Goal: Task Accomplishment & Management: Complete application form

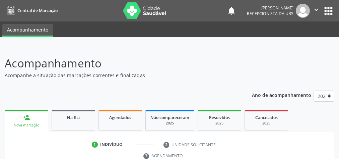
scroll to position [71, 0]
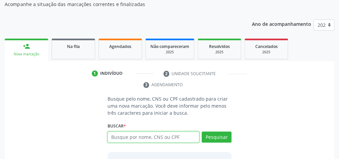
click at [168, 140] on input "text" at bounding box center [154, 136] width 92 height 11
click at [151, 125] on div "Buscar * Busque por nome, CNS ou CPF Nenhum resultado encontrado para: " " Digi…" at bounding box center [170, 134] width 124 height 26
drag, startPoint x: 161, startPoint y: 125, endPoint x: 328, endPoint y: 84, distance: 172.3
click at [328, 84] on ul "1 Indivíduo 2 Unidade solicitante 3 Agendamento" at bounding box center [170, 79] width 330 height 22
click at [133, 134] on input "text" at bounding box center [154, 136] width 92 height 11
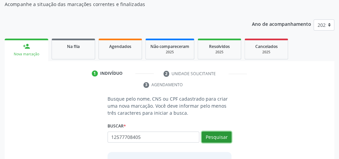
click at [222, 136] on button "Pesquisar" at bounding box center [217, 136] width 30 height 11
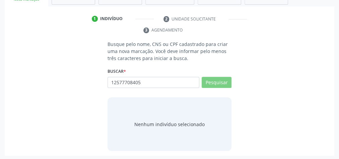
scroll to position [126, 0]
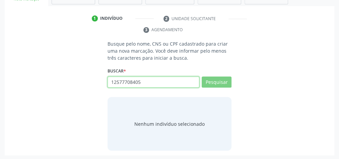
click at [146, 81] on input "12577708405" at bounding box center [154, 81] width 92 height 11
click at [192, 82] on input "12577708403" at bounding box center [154, 81] width 92 height 11
type input "1"
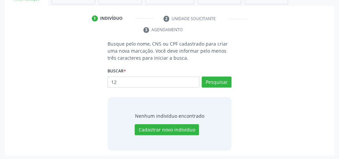
type input "1"
type input "12577708405"
click at [221, 80] on button "Pesquisar" at bounding box center [217, 81] width 30 height 11
click at [220, 81] on button "Pesquisar" at bounding box center [217, 81] width 30 height 11
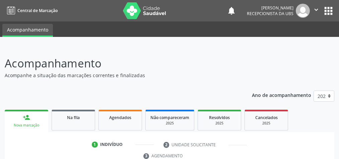
scroll to position [124, 0]
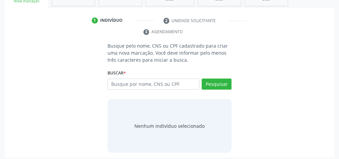
click at [172, 83] on input "text" at bounding box center [154, 83] width 92 height 11
type input "!"
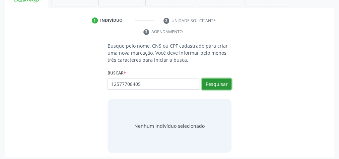
click at [210, 80] on button "Pesquisar" at bounding box center [217, 83] width 30 height 11
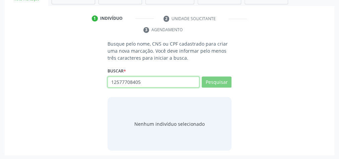
click at [168, 82] on input "12577708405" at bounding box center [154, 81] width 92 height 11
type input "1257770840"
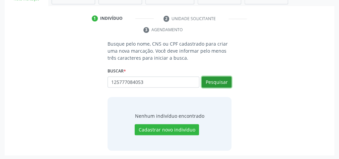
click at [218, 79] on button "Pesquisar" at bounding box center [217, 81] width 30 height 11
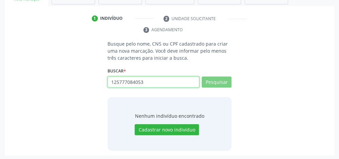
drag, startPoint x: 153, startPoint y: 83, endPoint x: 158, endPoint y: 81, distance: 5.7
click at [153, 83] on input "125777084053" at bounding box center [154, 81] width 92 height 11
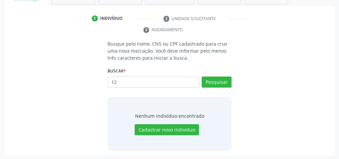
type input "1"
click at [158, 81] on input "text" at bounding box center [154, 81] width 92 height 11
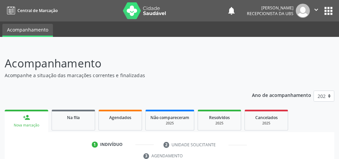
scroll to position [126, 0]
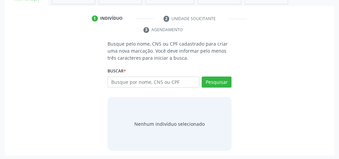
click at [155, 81] on input "text" at bounding box center [154, 81] width 92 height 11
type input "1"
click at [155, 81] on input "text" at bounding box center [154, 81] width 92 height 11
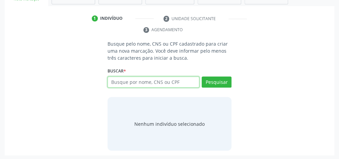
click at [150, 81] on input "text" at bounding box center [154, 81] width 92 height 11
type input "702409036581327"
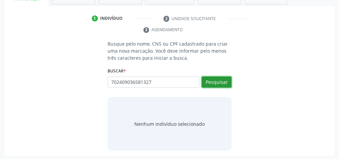
click at [221, 84] on button "Pesquisar" at bounding box center [217, 81] width 30 height 11
type input "702409036581327"
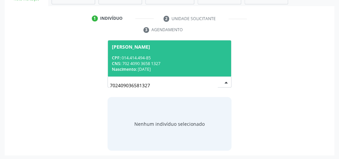
click at [188, 70] on div "Nascimento: 1[DATE]" at bounding box center [169, 69] width 115 height 6
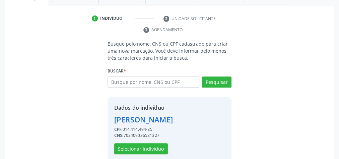
scroll to position [136, 0]
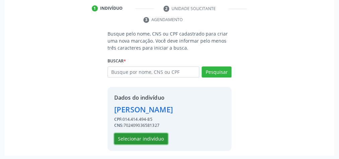
click at [155, 137] on button "Selecionar indivíduo" at bounding box center [141, 138] width 54 height 11
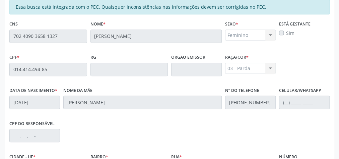
scroll to position [243, 0]
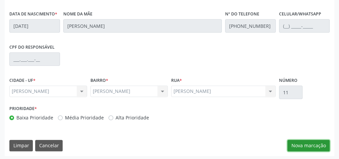
click at [306, 143] on button "Nova marcação" at bounding box center [309, 145] width 42 height 11
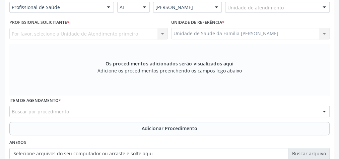
scroll to position [136, 0]
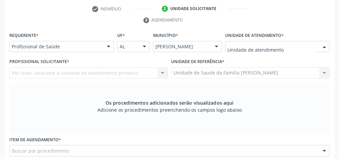
click at [317, 48] on div at bounding box center [277, 46] width 105 height 11
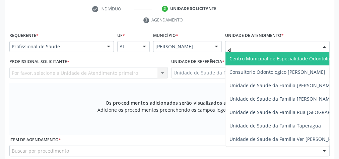
type input "gis"
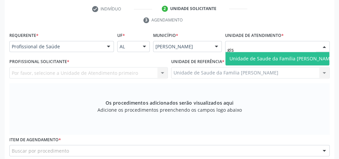
click at [306, 59] on span "Unidade de Saude da Familia [PERSON_NAME]" at bounding box center [282, 58] width 105 height 6
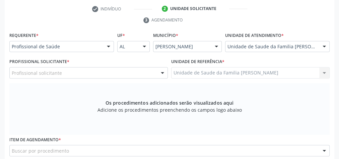
click at [160, 69] on div at bounding box center [162, 72] width 10 height 11
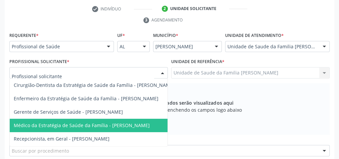
click at [134, 126] on span "Médico da Estratégia de Saúde da Família - [PERSON_NAME]" at bounding box center [82, 125] width 136 height 6
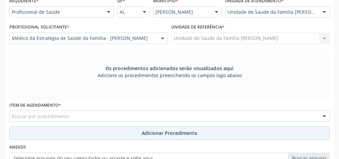
scroll to position [189, 0]
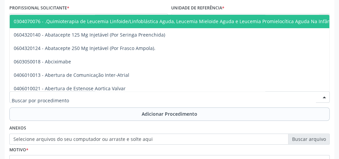
click at [154, 93] on div at bounding box center [169, 96] width 320 height 11
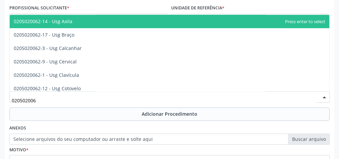
type input "0205020062"
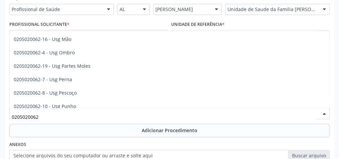
scroll to position [98, 0]
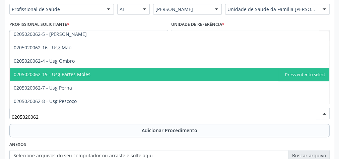
click at [83, 75] on span "0205020062-19 - Usg Partes Moles" at bounding box center [52, 74] width 77 height 6
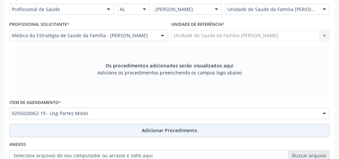
click at [185, 133] on span "Adicionar Procedimento" at bounding box center [170, 130] width 56 height 7
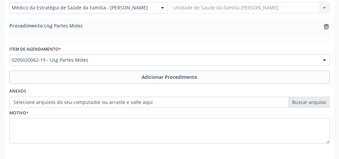
scroll to position [227, 0]
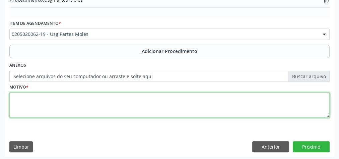
click at [127, 104] on textarea at bounding box center [169, 104] width 320 height 25
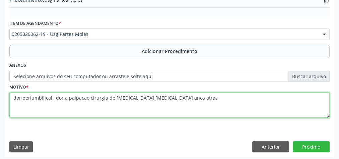
type textarea "dor periumbilical , dor a palpacao cirurgia de [MEDICAL_DATA] [MEDICAL_DATA] an…"
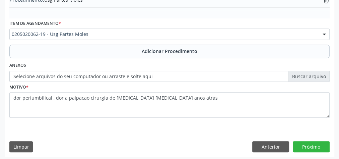
click at [312, 72] on label "Selecione arquivos do seu computador ou arraste e solte aqui" at bounding box center [169, 76] width 320 height 11
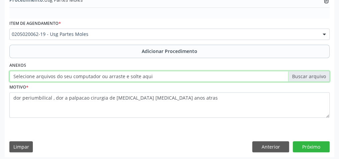
click at [312, 72] on input "Selecione arquivos do seu computador ou arraste e solte aqui" at bounding box center [169, 76] width 320 height 11
type input "C:\fakepath\partes moles.jpeg"
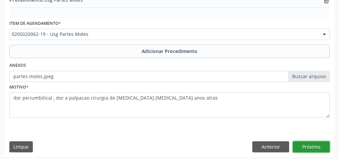
click at [318, 142] on button "Próximo" at bounding box center [311, 146] width 37 height 11
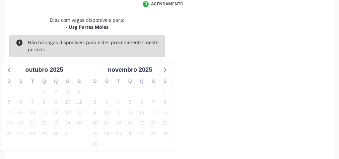
scroll to position [178, 0]
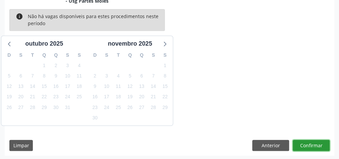
click at [318, 142] on button "Confirmar" at bounding box center [311, 145] width 37 height 11
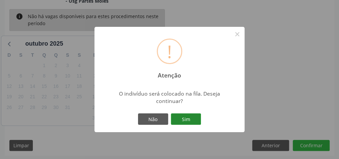
click at [190, 120] on button "Sim" at bounding box center [186, 118] width 30 height 11
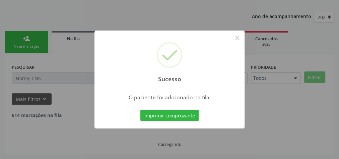
scroll to position [71, 0]
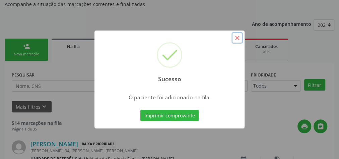
click at [235, 40] on button "×" at bounding box center [237, 37] width 11 height 11
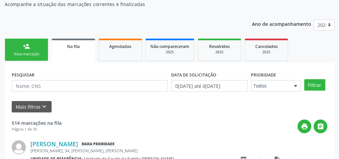
click at [25, 52] on div "Nova marcação" at bounding box center [27, 54] width 34 height 5
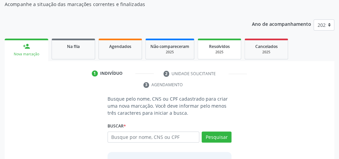
click at [226, 54] on div "2025" at bounding box center [220, 52] width 34 height 5
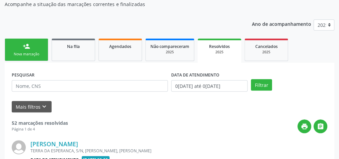
click at [226, 54] on div "2025" at bounding box center [219, 52] width 34 height 5
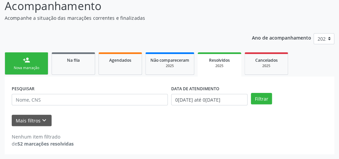
scroll to position [57, 0]
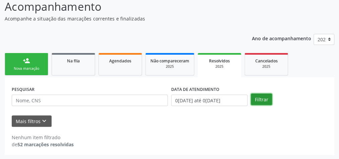
click at [263, 100] on button "Filtrar" at bounding box center [261, 98] width 21 height 11
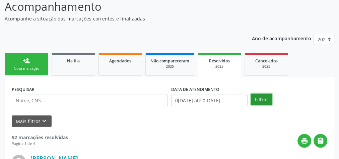
click at [263, 100] on button "Filtrar" at bounding box center [261, 98] width 21 height 11
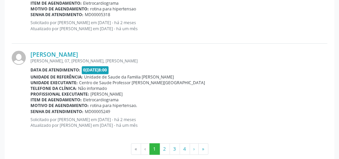
scroll to position [1521, 0]
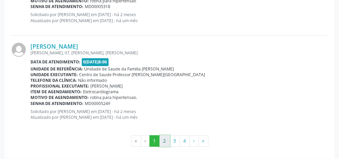
click at [167, 138] on button "2" at bounding box center [165, 140] width 10 height 11
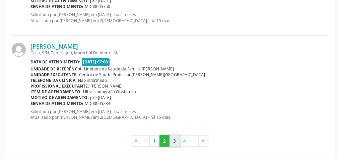
click at [177, 140] on button "3" at bounding box center [175, 140] width 10 height 11
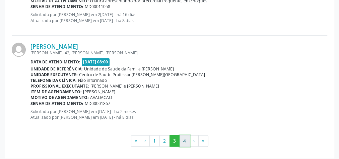
click at [185, 135] on button "4" at bounding box center [185, 140] width 10 height 11
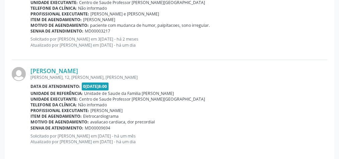
scroll to position [750, 0]
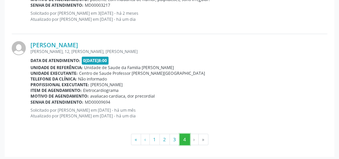
click at [183, 139] on button "4" at bounding box center [185, 139] width 10 height 11
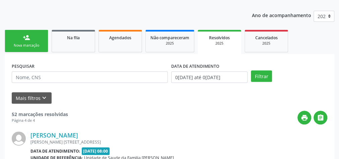
scroll to position [79, 0]
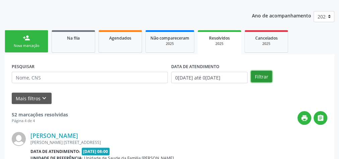
click at [257, 74] on button "Filtrar" at bounding box center [261, 76] width 21 height 11
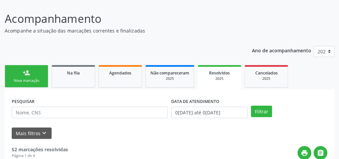
scroll to position [53, 0]
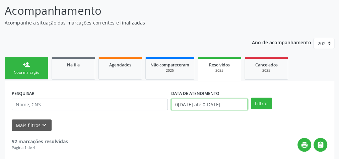
click at [201, 106] on input "0[DATE] até 0[DATE]" at bounding box center [209, 104] width 76 height 11
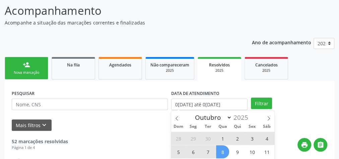
click at [223, 137] on span "1" at bounding box center [222, 138] width 13 height 13
type input "01/10/2025"
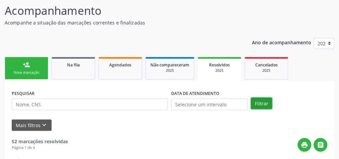
click at [255, 98] on button "Filtrar" at bounding box center [261, 103] width 21 height 11
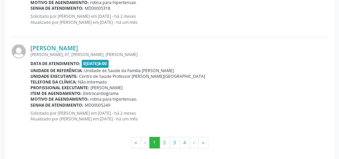
scroll to position [1521, 0]
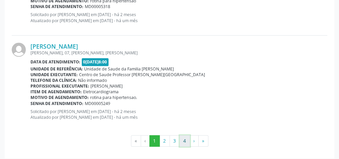
click at [186, 135] on button "4" at bounding box center [185, 140] width 10 height 11
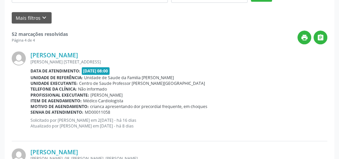
scroll to position [79, 0]
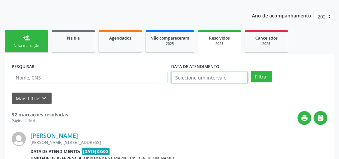
click at [186, 74] on input "text" at bounding box center [209, 77] width 76 height 11
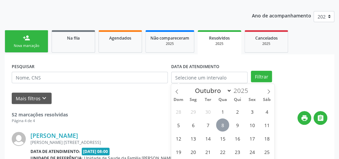
click at [222, 123] on span "8" at bounding box center [222, 124] width 13 height 13
type input "08/10/2025"
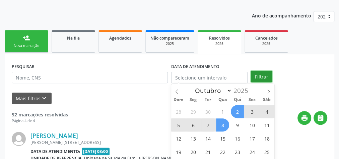
click at [259, 73] on button "Filtrar" at bounding box center [261, 76] width 21 height 11
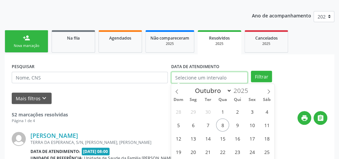
click at [195, 78] on input "text" at bounding box center [209, 77] width 76 height 11
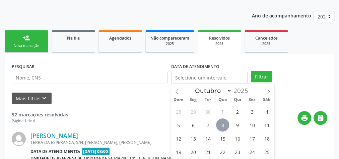
click at [224, 121] on span "8" at bounding box center [222, 124] width 13 height 13
type input "08/10/2025"
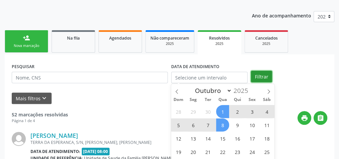
select select "9"
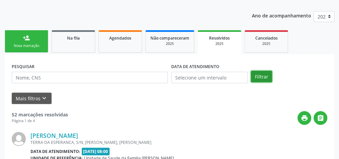
click at [258, 73] on button "Filtrar" at bounding box center [261, 76] width 21 height 11
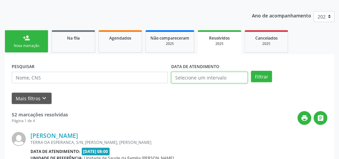
click at [190, 77] on input "text" at bounding box center [209, 77] width 76 height 11
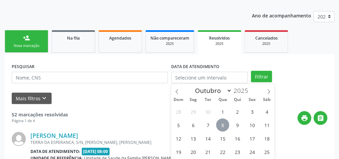
click at [220, 121] on span "8" at bounding box center [222, 124] width 13 height 13
type input "08/10/2025"
click at [220, 121] on span "8" at bounding box center [222, 124] width 13 height 13
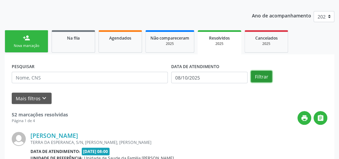
click at [267, 78] on button "Filtrar" at bounding box center [261, 76] width 21 height 11
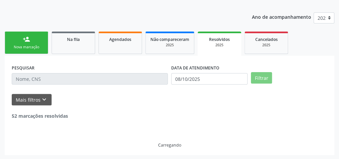
scroll to position [57, 0]
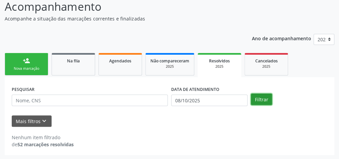
click at [254, 99] on button "Filtrar" at bounding box center [261, 98] width 21 height 11
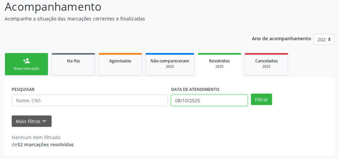
click at [180, 102] on input "08/10/2025" at bounding box center [209, 99] width 76 height 11
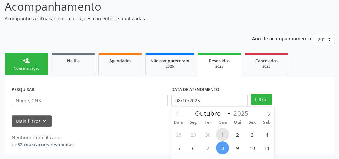
click at [222, 133] on span "1" at bounding box center [222, 134] width 13 height 13
type input "01/10/2025"
click at [221, 133] on span "1" at bounding box center [222, 134] width 13 height 13
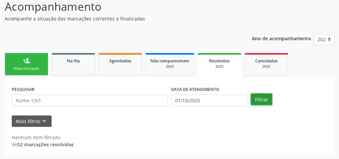
click at [260, 99] on button "Filtrar" at bounding box center [261, 98] width 21 height 11
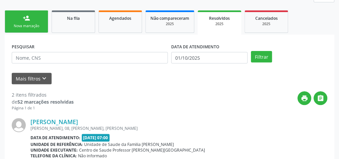
scroll to position [94, 0]
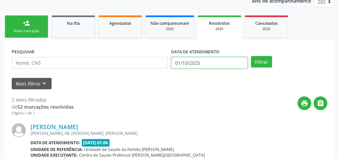
click at [174, 64] on input "01/10/2025" at bounding box center [209, 62] width 76 height 11
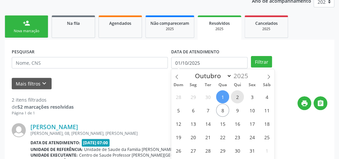
click at [240, 101] on span "2" at bounding box center [237, 96] width 13 height 13
type input "[DATE]"
click at [240, 101] on span "2" at bounding box center [237, 96] width 13 height 13
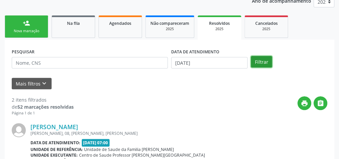
click at [265, 60] on button "Filtrar" at bounding box center [261, 61] width 21 height 11
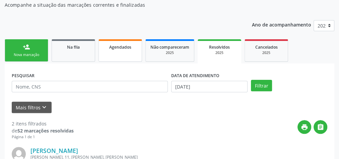
scroll to position [0, 0]
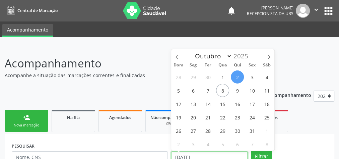
click at [179, 157] on input "[DATE]" at bounding box center [209, 156] width 76 height 11
click at [252, 76] on span "3" at bounding box center [252, 76] width 13 height 13
type input "[DATE]"
click at [252, 76] on span "3" at bounding box center [252, 76] width 13 height 13
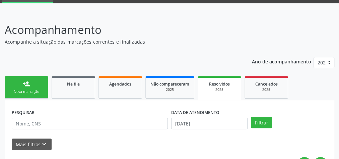
scroll to position [83, 0]
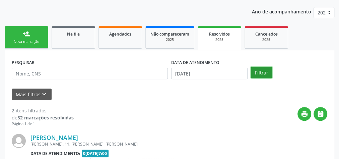
click at [256, 72] on button "Filtrar" at bounding box center [261, 72] width 21 height 11
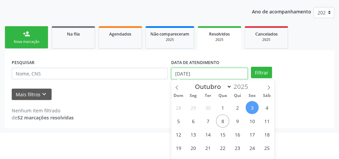
click at [193, 118] on span "6" at bounding box center [193, 120] width 13 height 13
type input "0[DATE]"
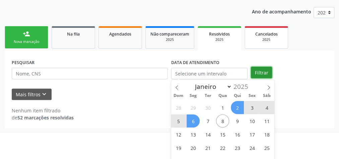
click at [262, 72] on div "person_add Nova marcação Na fila Agendados Não compareceram 2025 Resolvidos 202…" at bounding box center [170, 76] width 330 height 104
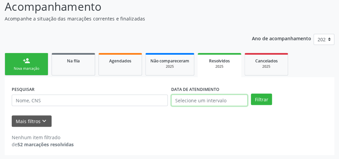
click at [194, 99] on input "text" at bounding box center [209, 99] width 76 height 11
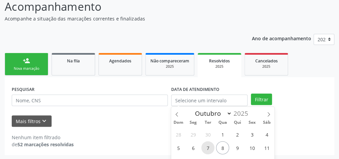
click at [209, 149] on span "7" at bounding box center [207, 147] width 13 height 13
type input "[DATE]"
click at [208, 149] on span "7" at bounding box center [207, 147] width 13 height 13
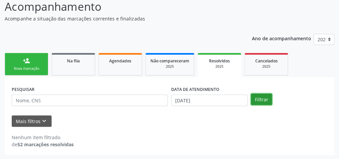
click at [261, 99] on button "Filtrar" at bounding box center [261, 98] width 21 height 11
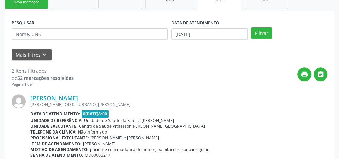
scroll to position [94, 0]
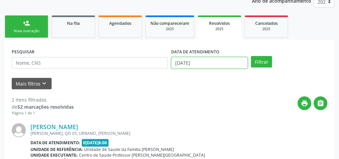
click at [176, 62] on input "[DATE]" at bounding box center [209, 62] width 76 height 11
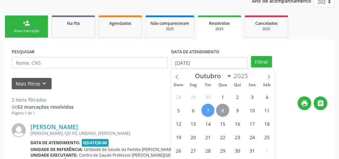
click at [224, 111] on span "8" at bounding box center [222, 110] width 13 height 13
type input "08/10/2025"
click at [224, 111] on span "8" at bounding box center [222, 110] width 13 height 13
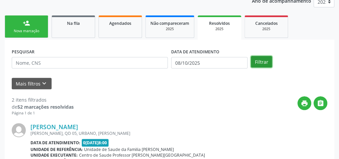
click at [269, 62] on button "Filtrar" at bounding box center [261, 61] width 21 height 11
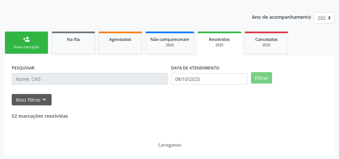
scroll to position [57, 0]
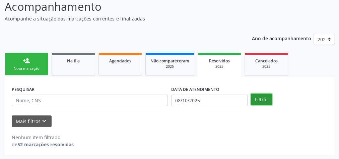
click at [265, 96] on button "Filtrar" at bounding box center [261, 98] width 21 height 11
click at [26, 69] on div "Nova marcação" at bounding box center [27, 68] width 34 height 5
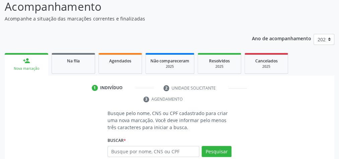
click at [26, 69] on div "Nova marcação" at bounding box center [26, 68] width 34 height 5
click at [27, 81] on div "1 Indivíduo 2 Unidade solicitante 3 Agendamento Busque pelo nome, CNS ou CPF ca…" at bounding box center [170, 149] width 330 height 149
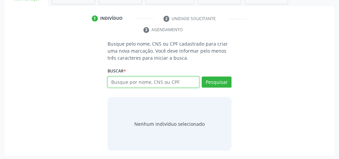
drag, startPoint x: 148, startPoint y: 80, endPoint x: 167, endPoint y: 61, distance: 27.0
click at [150, 78] on input "text" at bounding box center [154, 81] width 92 height 11
type input "12577708405"
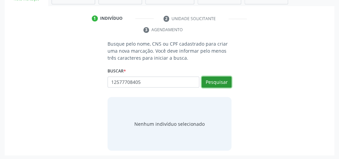
click at [222, 81] on button "Pesquisar" at bounding box center [217, 81] width 30 height 11
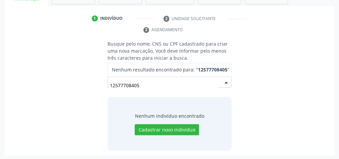
click at [161, 84] on input "12577708405" at bounding box center [164, 85] width 108 height 13
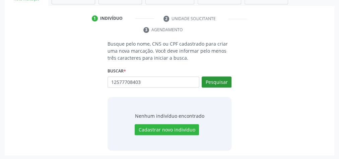
type input "12577708403"
click at [210, 80] on button "Pesquisar" at bounding box center [217, 81] width 30 height 11
type input "12577708403"
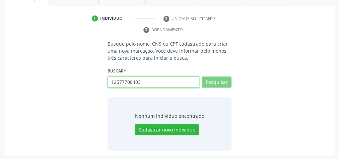
click at [157, 81] on input "12577708403" at bounding box center [154, 81] width 92 height 11
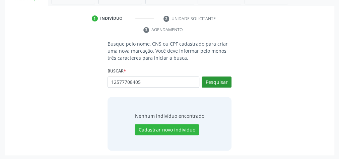
type input "12577708405"
click at [221, 76] on button "Pesquisar" at bounding box center [217, 81] width 30 height 11
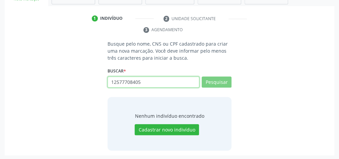
click at [151, 85] on input "12577708405" at bounding box center [154, 81] width 92 height 11
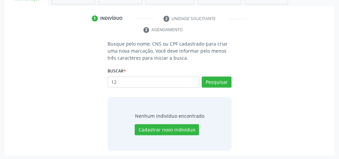
type input "1"
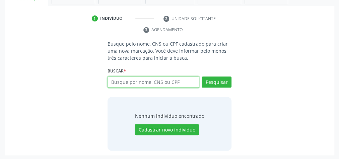
scroll to position [99, 0]
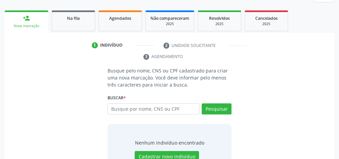
click at [37, 78] on div "Busque pelo nome, CNS ou CPF cadastrado para criar uma nova marcação. Você deve…" at bounding box center [169, 122] width 320 height 110
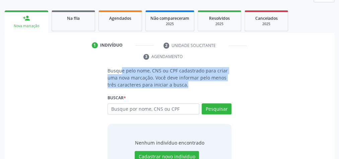
click at [37, 78] on div "Busque pelo nome, CNS ou CPF cadastrado para criar uma nova marcação. Você deve…" at bounding box center [169, 122] width 320 height 110
click at [294, 76] on div "Busque pelo nome, CNS ou CPF cadastrado para criar uma nova marcação. Você deve…" at bounding box center [169, 122] width 320 height 110
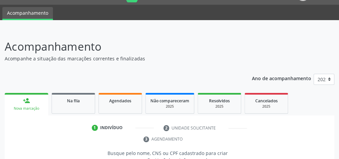
scroll to position [0, 0]
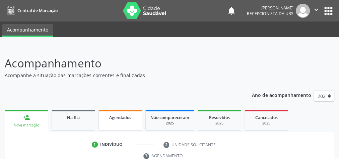
click at [119, 119] on span "Agendados" at bounding box center [120, 118] width 22 height 6
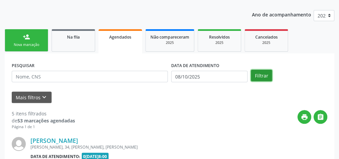
click at [263, 74] on button "Filtrar" at bounding box center [261, 75] width 21 height 11
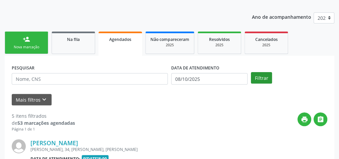
scroll to position [80, 0]
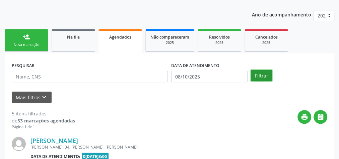
click at [257, 75] on button "Filtrar" at bounding box center [261, 75] width 21 height 11
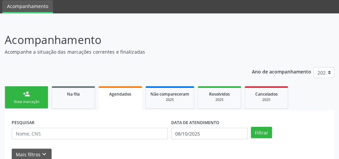
scroll to position [0, 0]
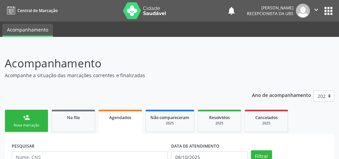
click at [195, 60] on p "Acompanhamento" at bounding box center [120, 63] width 231 height 17
